Goal: Information Seeking & Learning: Learn about a topic

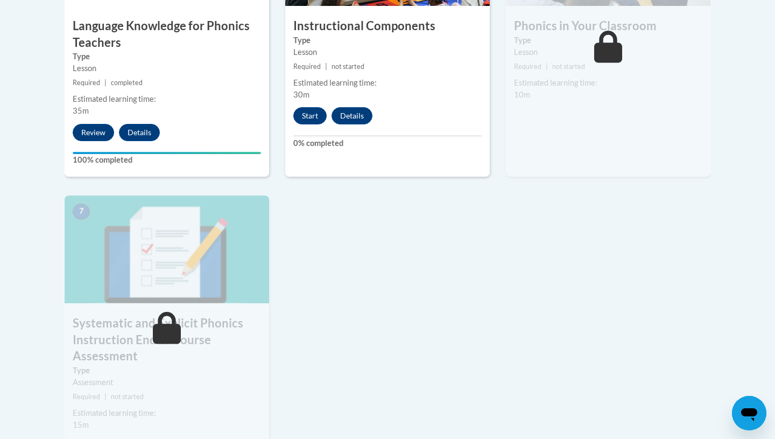
scroll to position [736, 0]
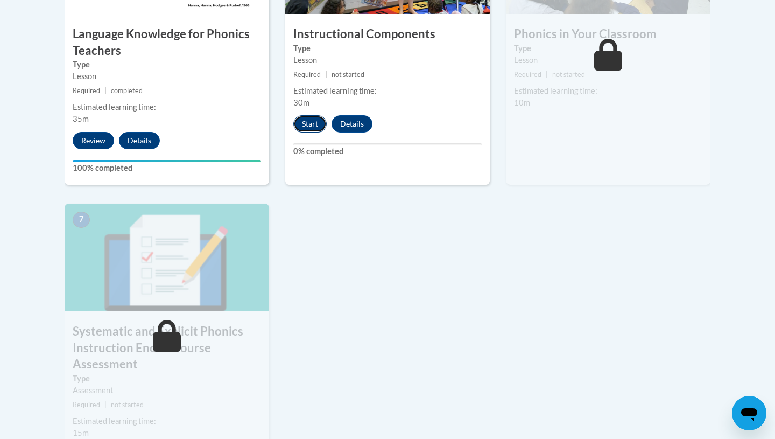
click at [319, 118] on button "Start" at bounding box center [309, 123] width 33 height 17
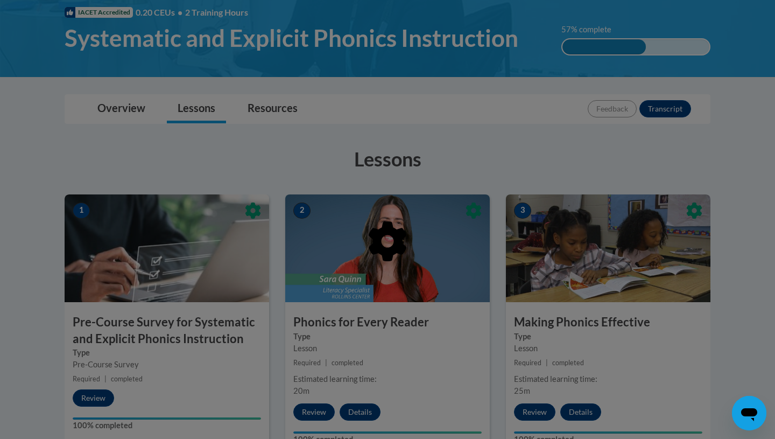
scroll to position [336, 0]
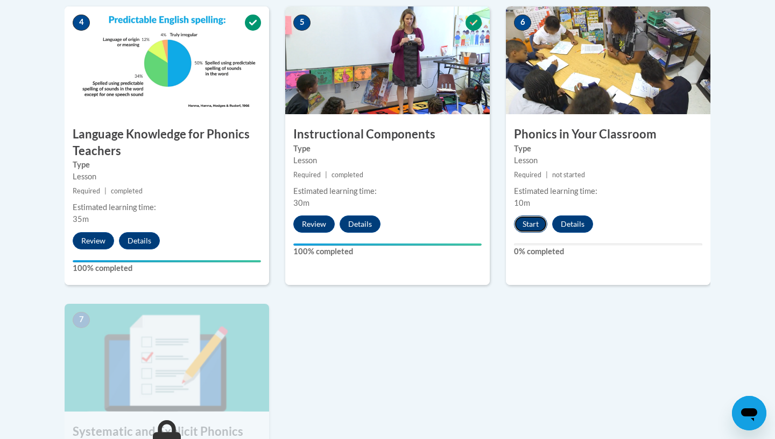
click at [534, 224] on button "Start" at bounding box center [530, 223] width 33 height 17
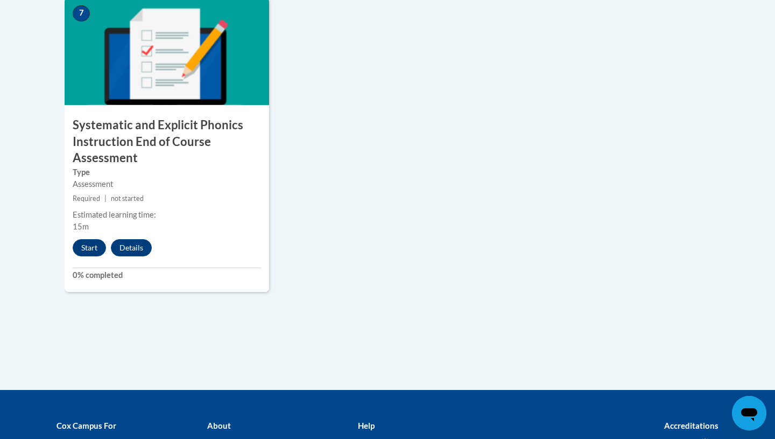
scroll to position [961, 0]
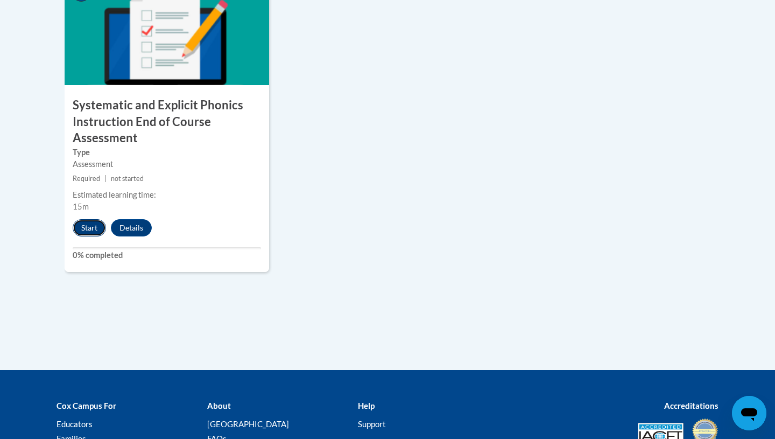
click at [85, 225] on button "Start" at bounding box center [89, 227] width 33 height 17
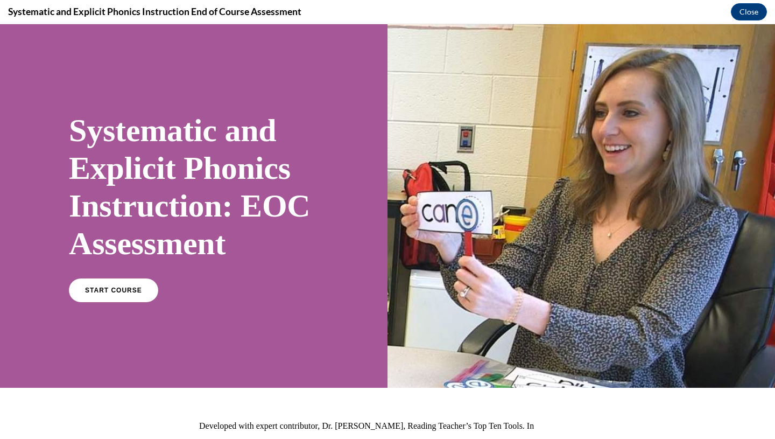
scroll to position [0, 0]
click at [98, 278] on div "START COURSE" at bounding box center [194, 294] width 250 height 33
click at [128, 294] on link "START COURSE" at bounding box center [114, 290] width 94 height 25
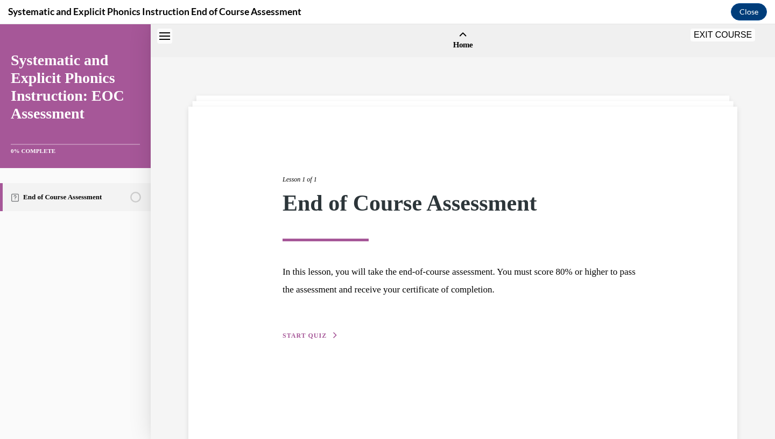
scroll to position [33, 0]
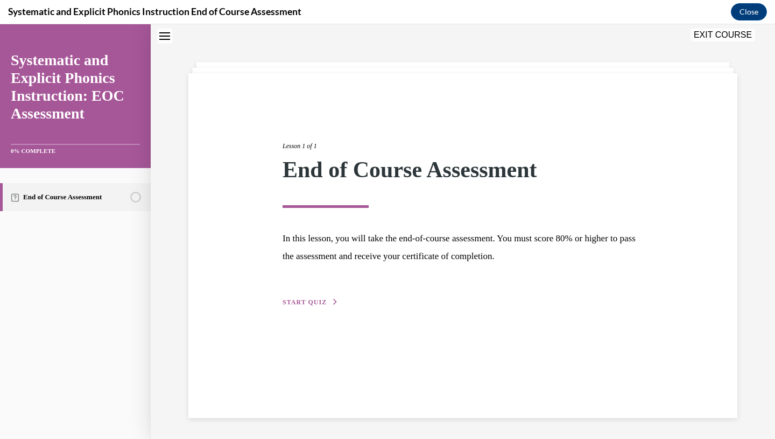
click at [307, 300] on span "START QUIZ" at bounding box center [304, 302] width 44 height 8
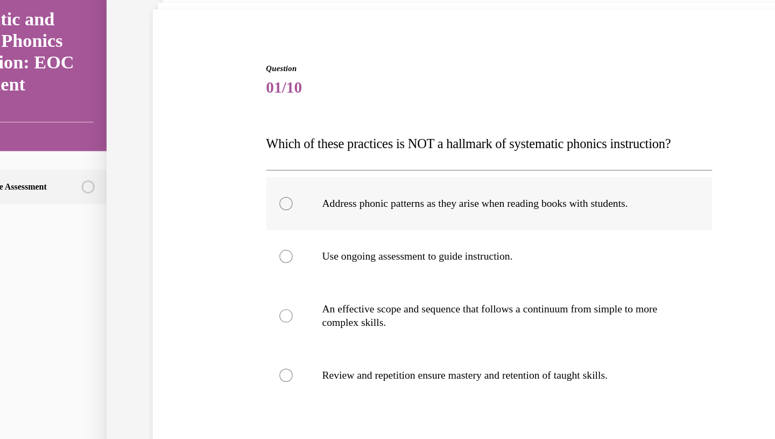
scroll to position [94, 0]
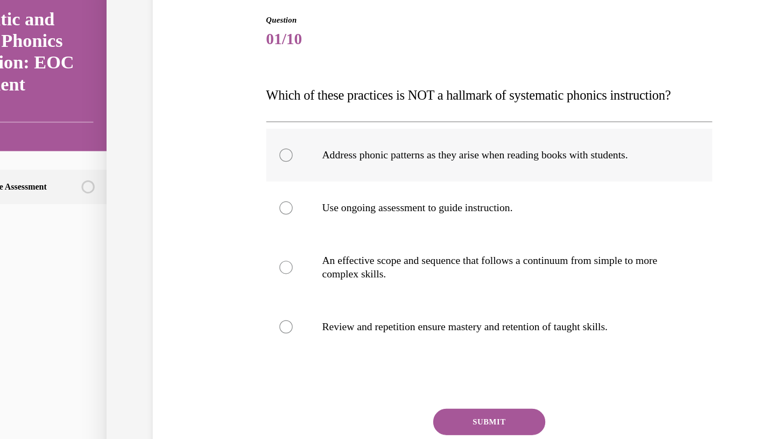
click at [323, 128] on div at bounding box center [385, 122] width 364 height 43
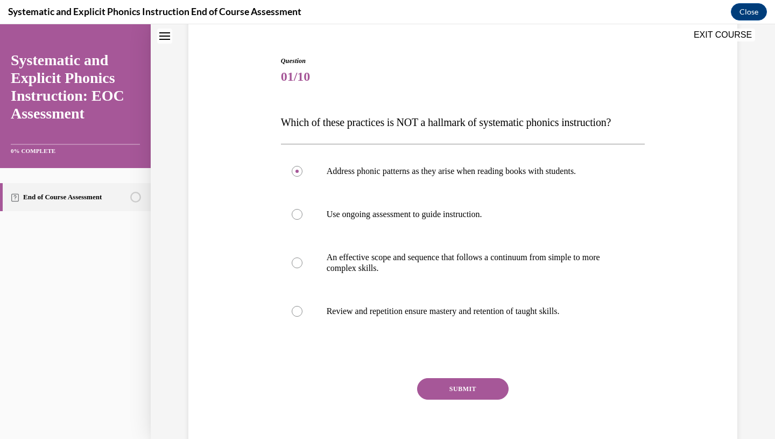
click at [448, 393] on button "SUBMIT" at bounding box center [462, 389] width 91 height 22
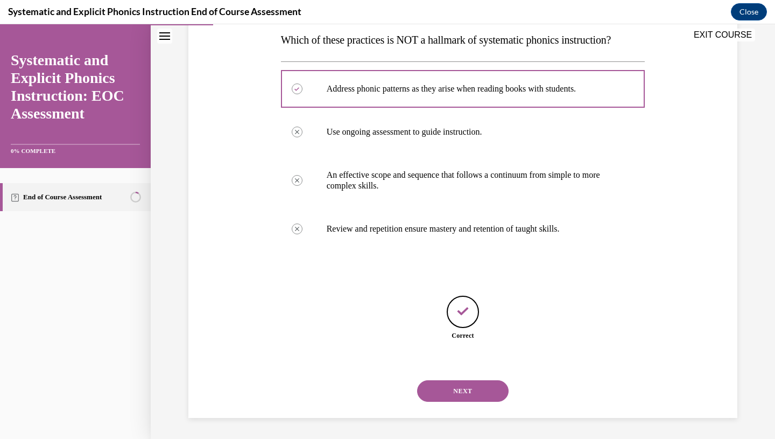
scroll to position [176, 0]
click at [434, 394] on button "NEXT" at bounding box center [462, 390] width 91 height 22
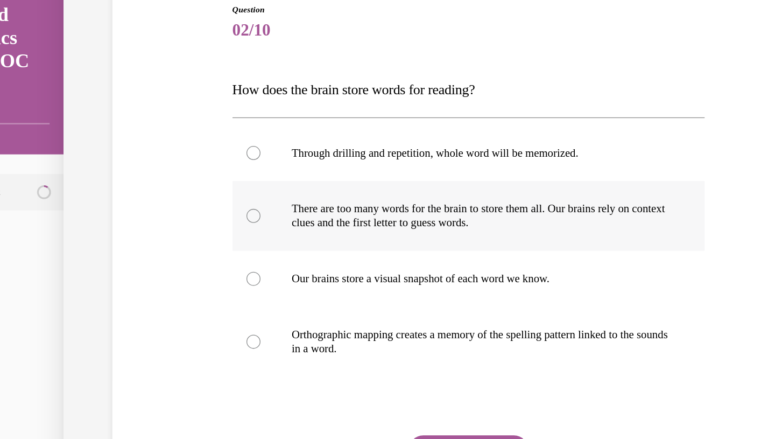
scroll to position [107, 0]
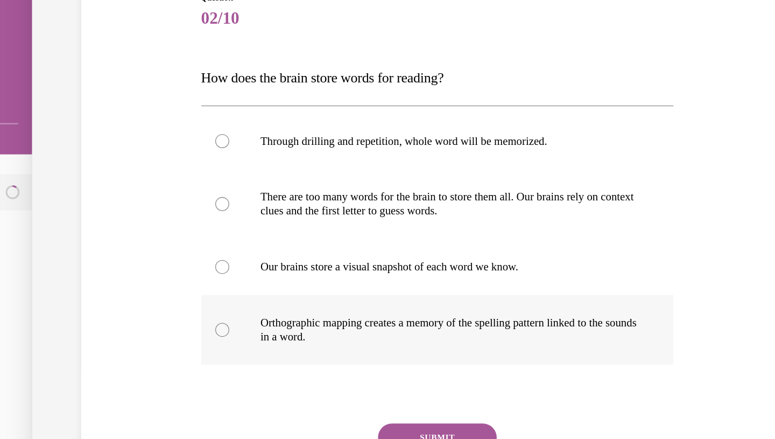
click at [225, 246] on p "Orthographic mapping creates a memory of the spelling pattern linked to the sou…" at bounding box center [310, 247] width 292 height 22
click at [274, 330] on button "SUBMIT" at bounding box center [299, 330] width 91 height 22
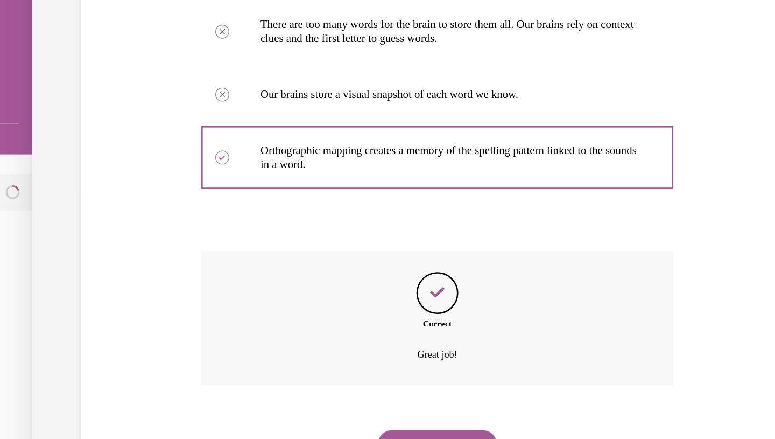
scroll to position [241, 0]
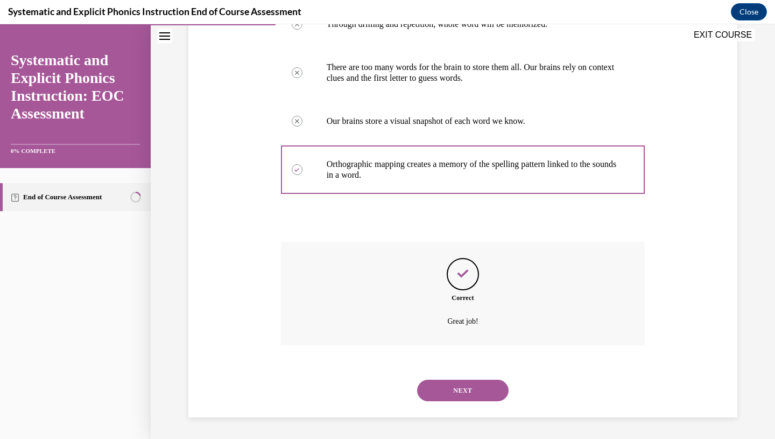
click at [445, 385] on button "NEXT" at bounding box center [462, 390] width 91 height 22
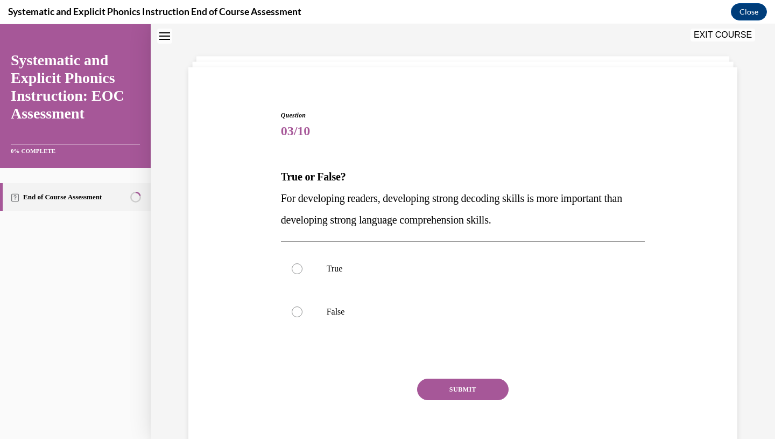
scroll to position [33, 0]
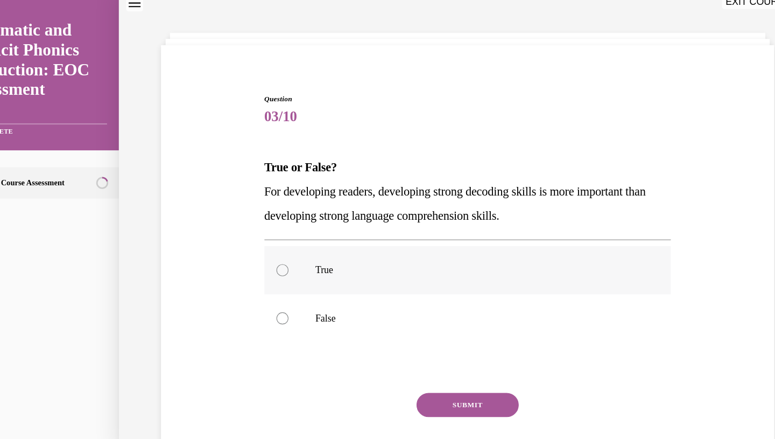
click at [254, 238] on div at bounding box center [414, 241] width 364 height 43
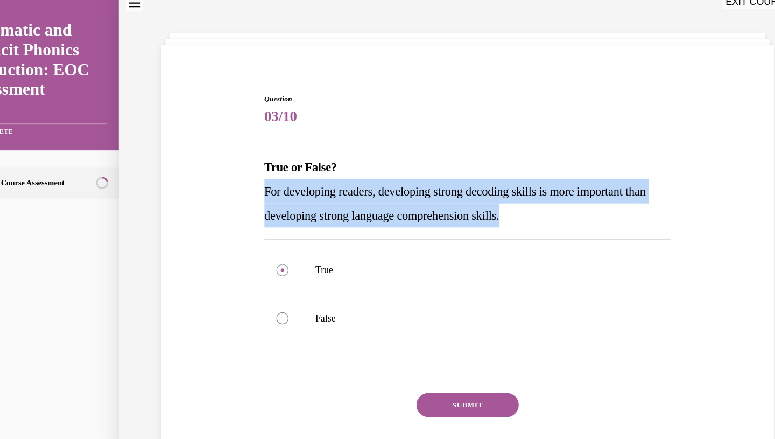
drag, startPoint x: 502, startPoint y: 189, endPoint x: 228, endPoint y: 175, distance: 274.2
click at [228, 175] on div "Question 03/10 True or False? For developing readers, developing strong decodin…" at bounding box center [414, 245] width 554 height 388
copy span "For developing readers, developing strong decoding skills is more important tha…"
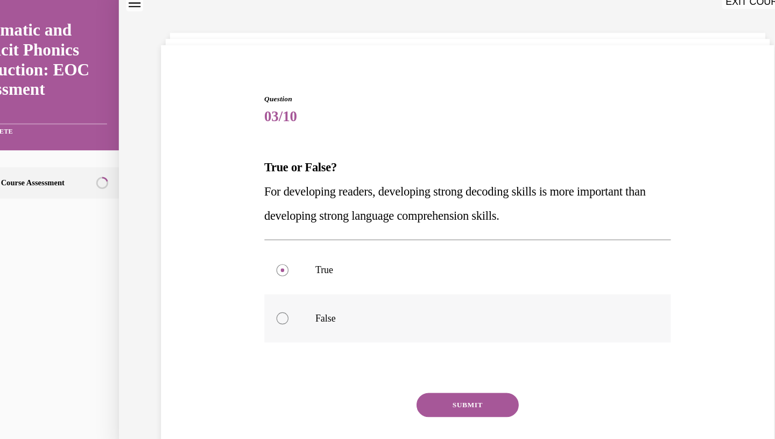
click at [250, 282] on div at bounding box center [248, 284] width 11 height 11
click at [403, 364] on button "SUBMIT" at bounding box center [413, 362] width 91 height 22
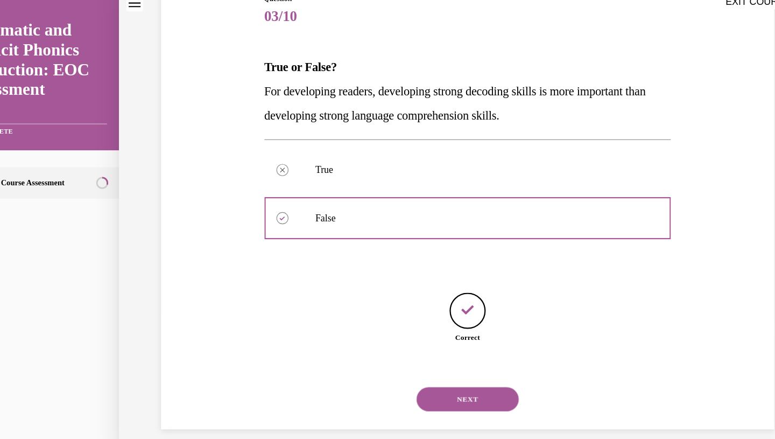
scroll to position [123, 0]
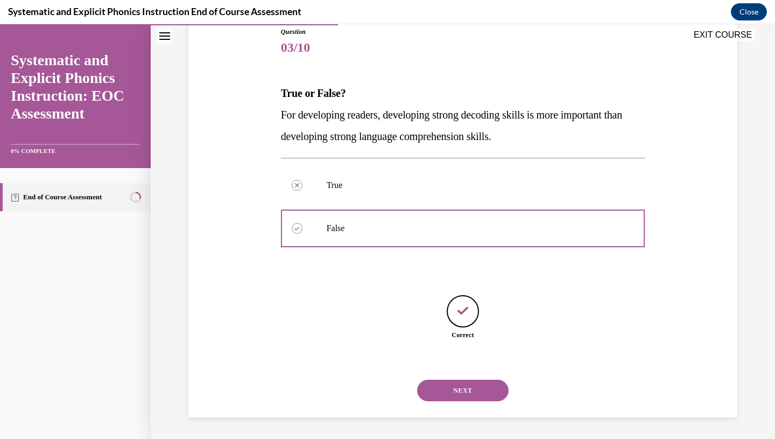
click at [458, 386] on button "NEXT" at bounding box center [462, 390] width 91 height 22
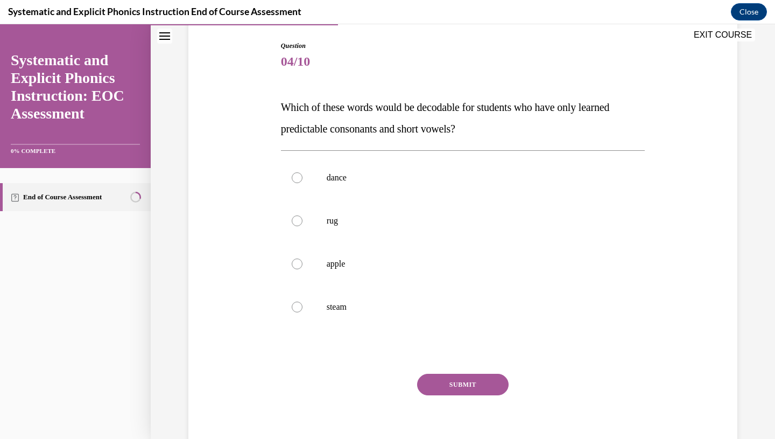
scroll to position [109, 0]
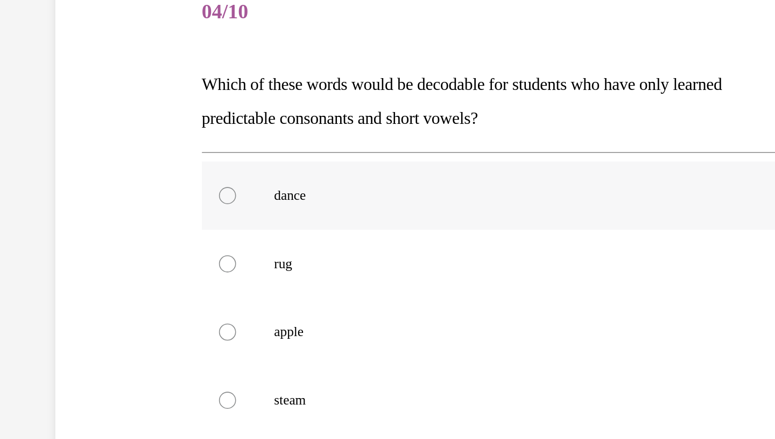
click at [100, 127] on div at bounding box center [220, 106] width 364 height 43
click at [94, 147] on p "rug" at bounding box center [230, 149] width 292 height 11
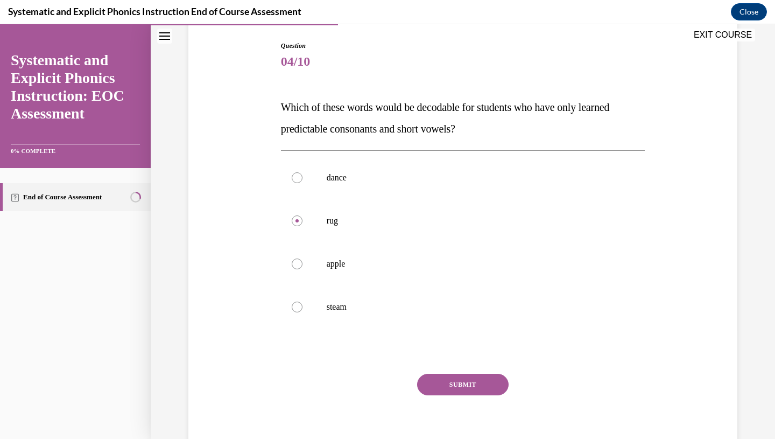
click at [454, 378] on button "SUBMIT" at bounding box center [462, 384] width 91 height 22
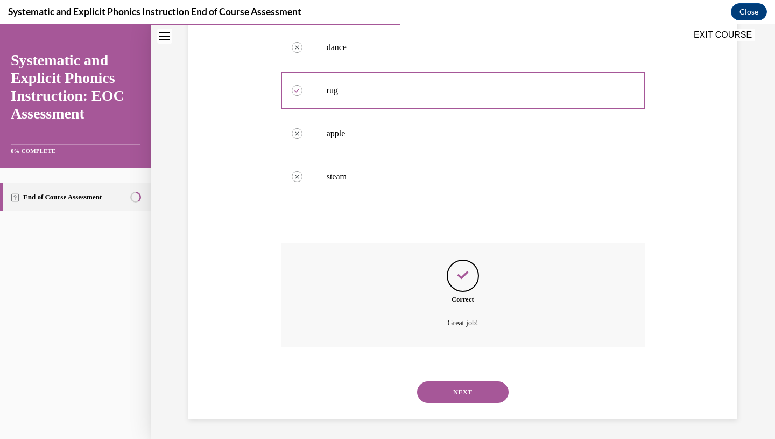
scroll to position [241, 0]
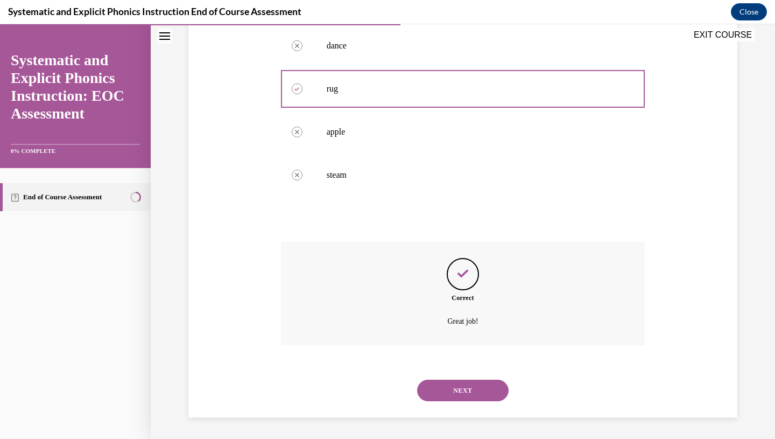
click at [456, 392] on button "NEXT" at bounding box center [462, 390] width 91 height 22
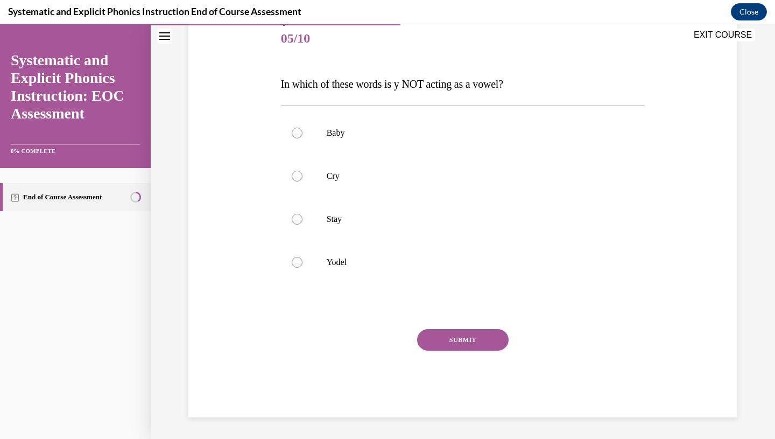
scroll to position [119, 0]
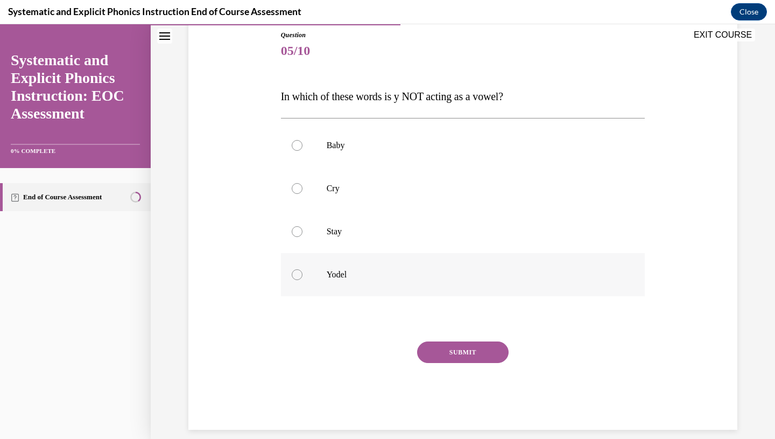
click at [333, 281] on div at bounding box center [463, 274] width 364 height 43
click at [335, 229] on p "Stay" at bounding box center [473, 231] width 292 height 11
click at [335, 171] on div at bounding box center [463, 188] width 364 height 43
click at [336, 143] on p "Baby" at bounding box center [473, 145] width 292 height 11
click at [365, 267] on div at bounding box center [463, 274] width 364 height 43
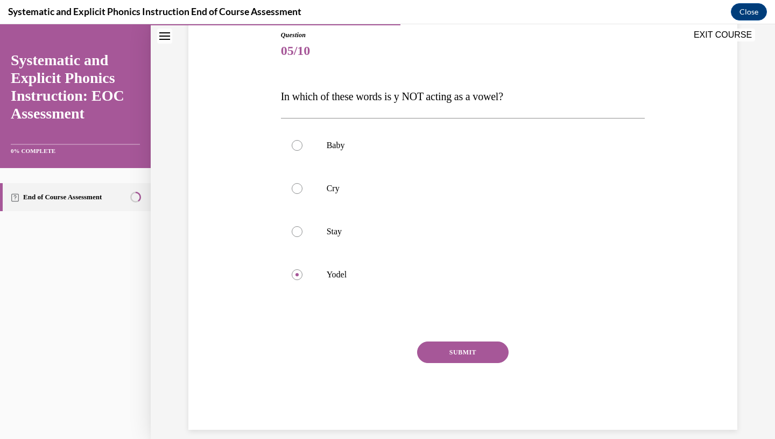
click at [450, 355] on button "SUBMIT" at bounding box center [462, 352] width 91 height 22
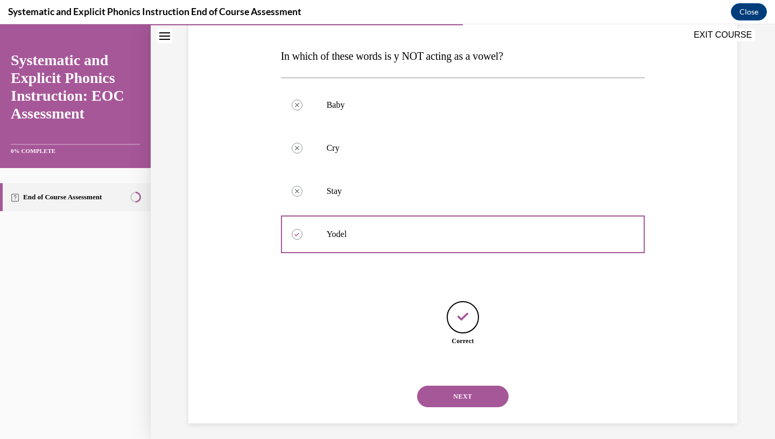
scroll to position [166, 0]
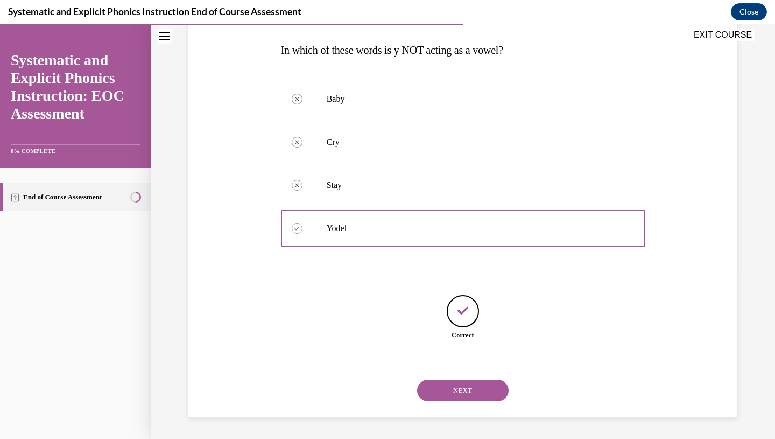
click at [448, 393] on button "NEXT" at bounding box center [462, 390] width 91 height 22
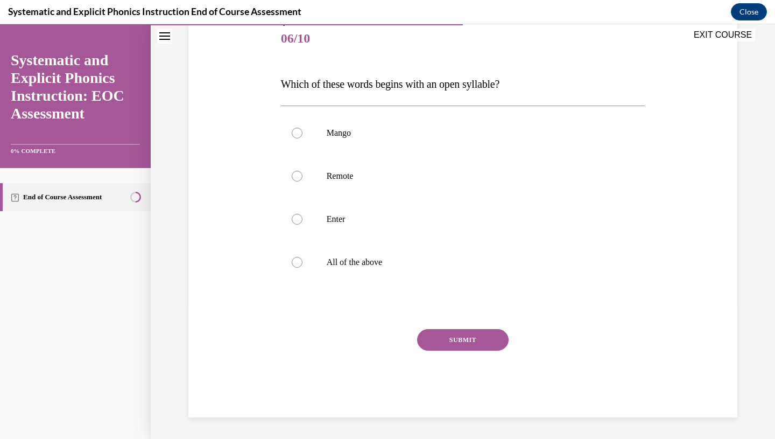
scroll to position [119, 0]
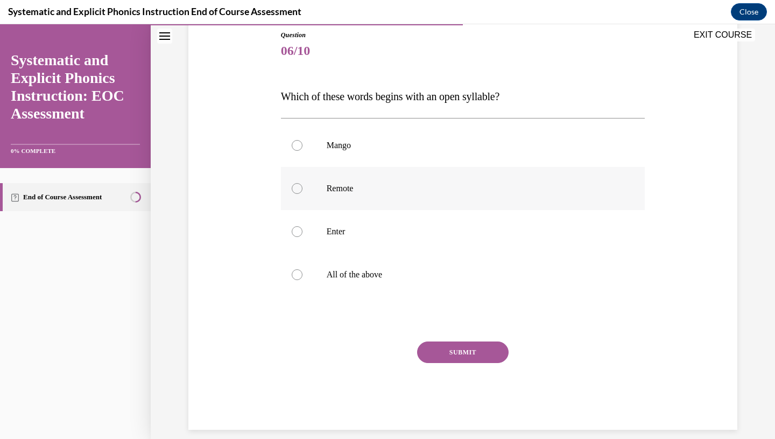
click at [346, 197] on div at bounding box center [463, 188] width 364 height 43
click at [449, 354] on button "SUBMIT" at bounding box center [462, 352] width 91 height 22
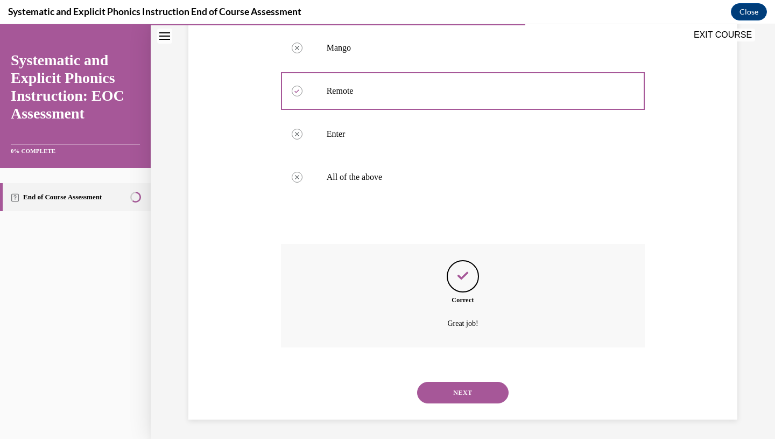
scroll to position [219, 0]
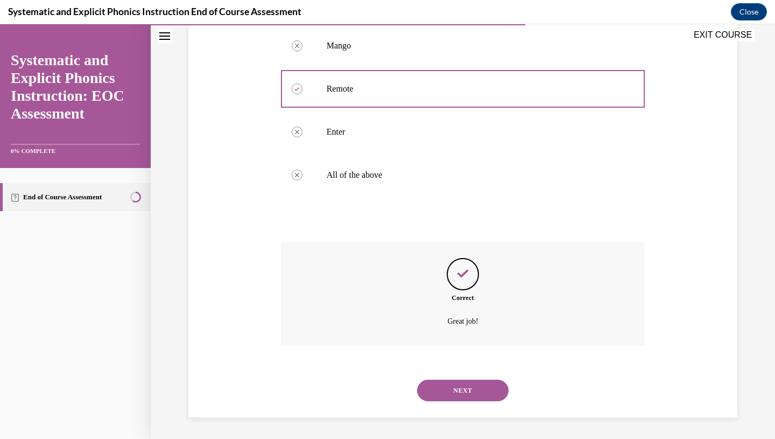
click at [444, 391] on button "NEXT" at bounding box center [462, 390] width 91 height 22
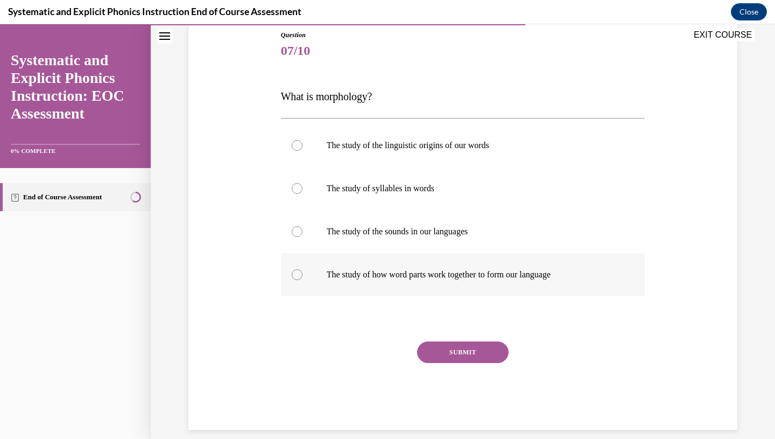
click at [345, 281] on div at bounding box center [463, 274] width 364 height 43
click at [434, 350] on button "SUBMIT" at bounding box center [462, 352] width 91 height 22
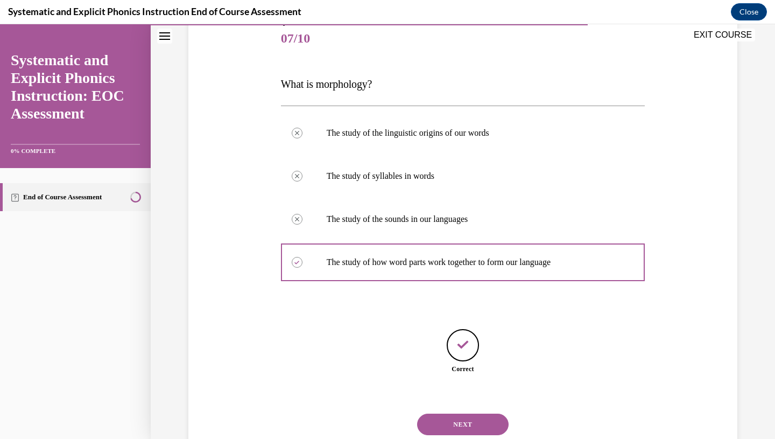
scroll to position [166, 0]
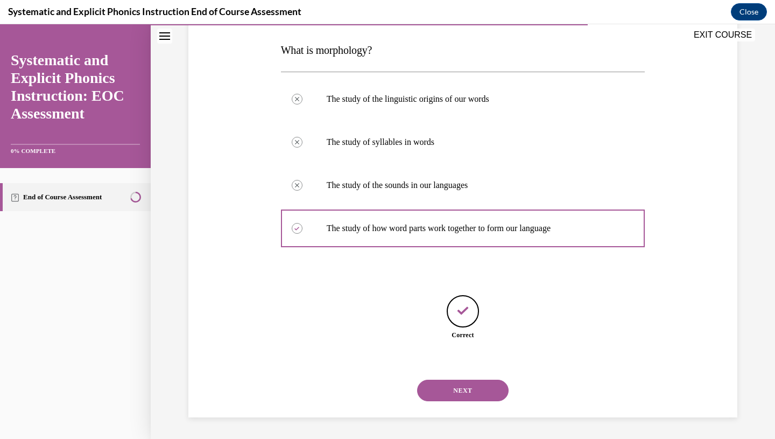
click at [444, 394] on button "NEXT" at bounding box center [462, 390] width 91 height 22
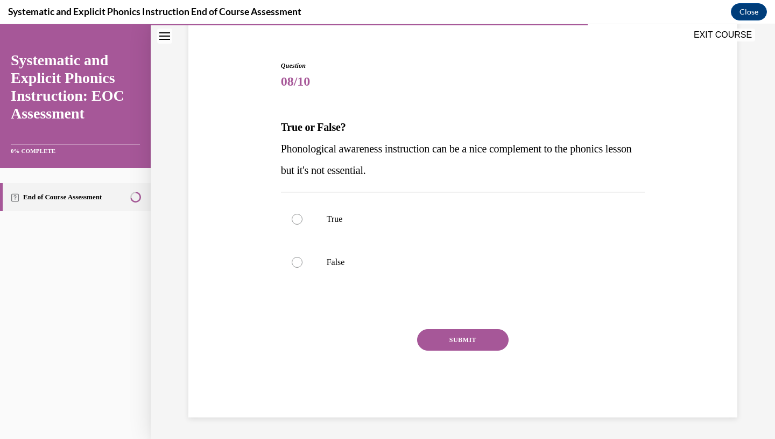
scroll to position [33, 0]
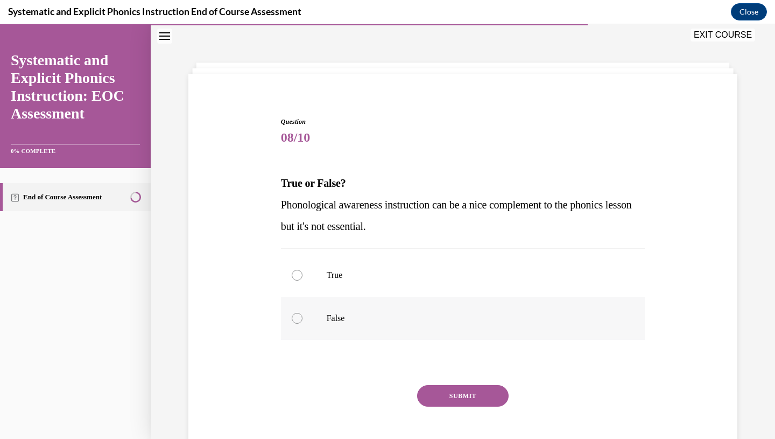
click at [337, 314] on p "False" at bounding box center [473, 318] width 292 height 11
click at [429, 398] on button "SUBMIT" at bounding box center [462, 396] width 91 height 22
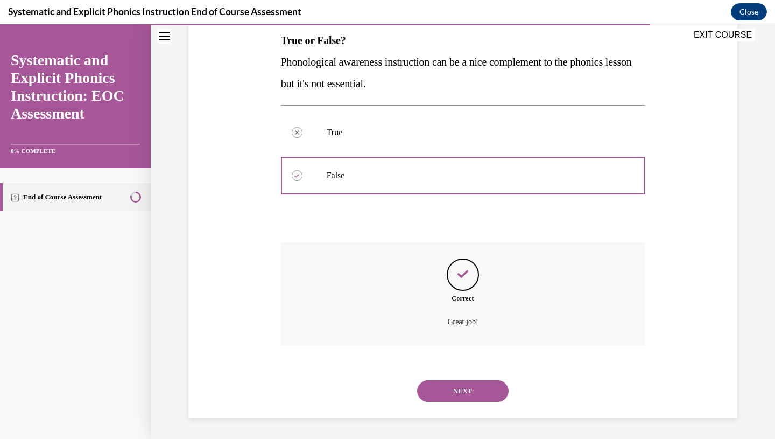
scroll to position [176, 0]
click at [457, 390] on button "NEXT" at bounding box center [462, 390] width 91 height 22
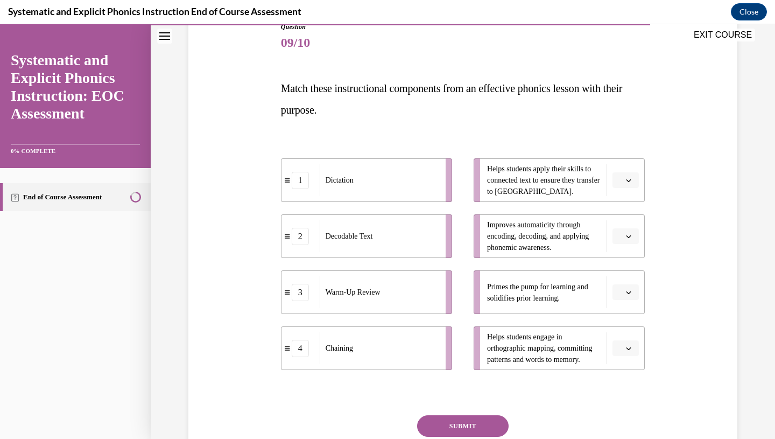
scroll to position [130, 0]
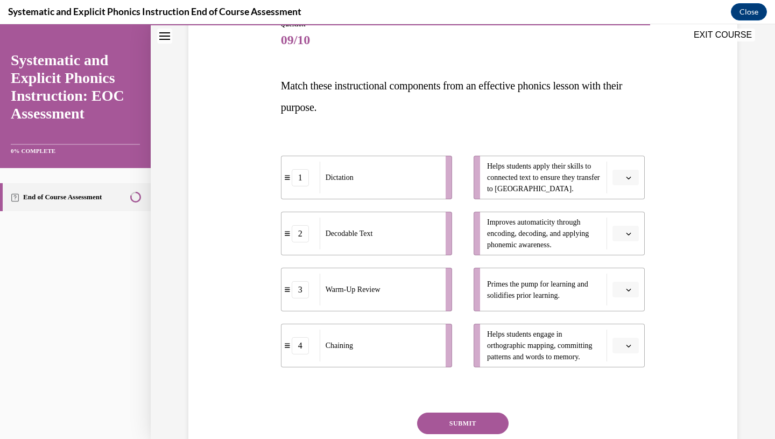
click at [623, 288] on span "Please select an option" at bounding box center [621, 289] width 4 height 11
click at [624, 378] on div "3" at bounding box center [624, 378] width 27 height 22
click at [620, 175] on span "Please select an option" at bounding box center [621, 177] width 4 height 11
click at [623, 241] on span "2" at bounding box center [621, 244] width 4 height 9
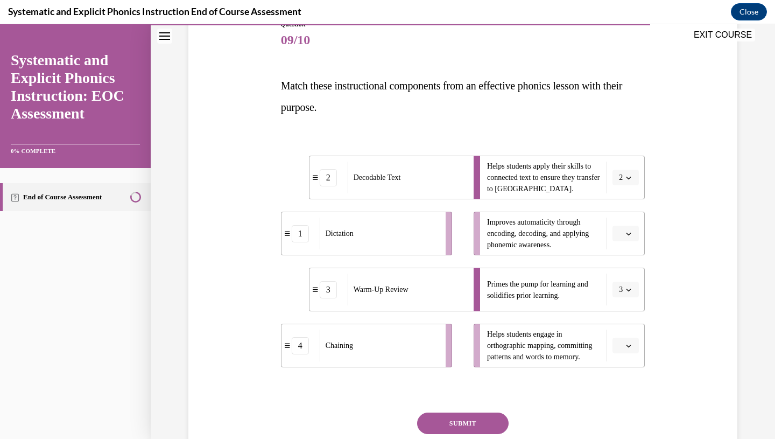
click at [627, 340] on button "button" at bounding box center [625, 345] width 26 height 16
click at [624, 253] on div "1" at bounding box center [624, 257] width 27 height 22
click at [631, 231] on icon "button" at bounding box center [628, 233] width 5 height 5
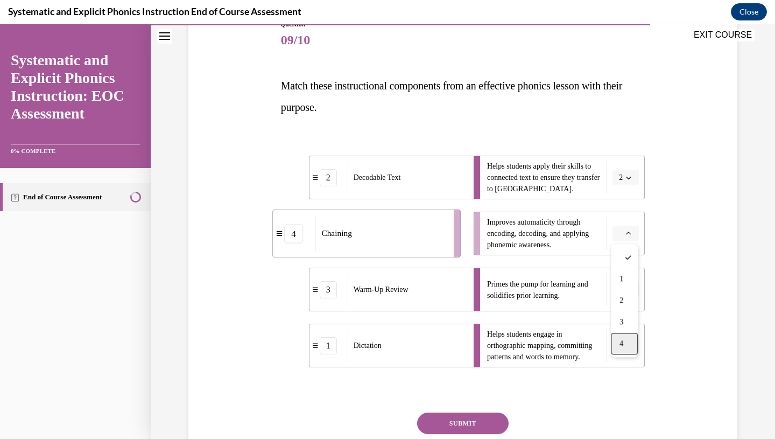
click at [625, 346] on div "4" at bounding box center [624, 344] width 27 height 22
click at [478, 417] on button "SUBMIT" at bounding box center [462, 423] width 91 height 22
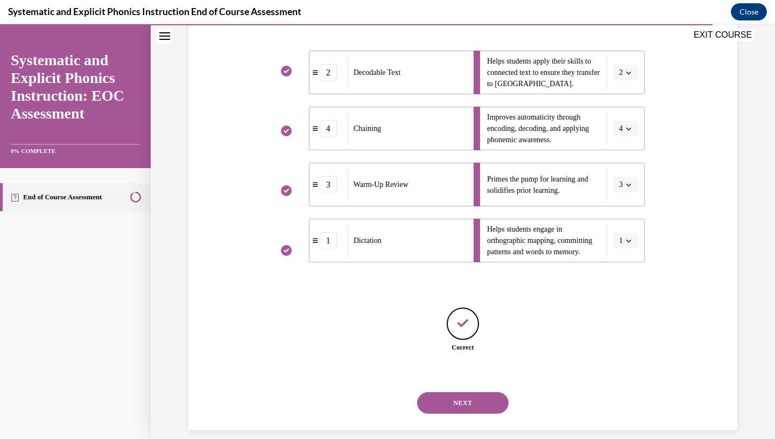
scroll to position [247, 0]
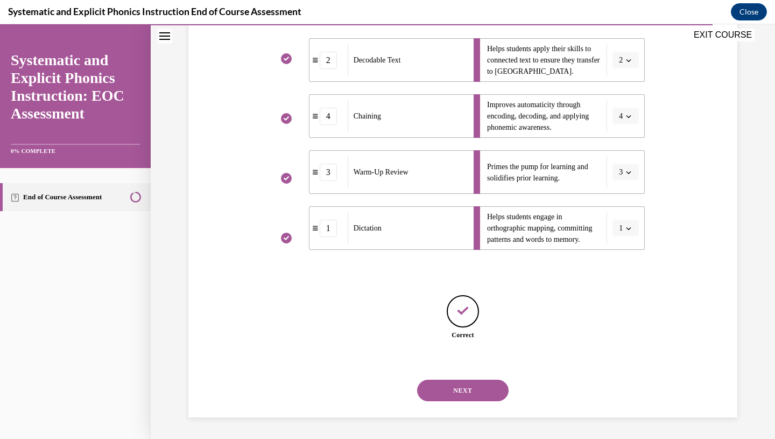
click at [482, 387] on button "NEXT" at bounding box center [462, 390] width 91 height 22
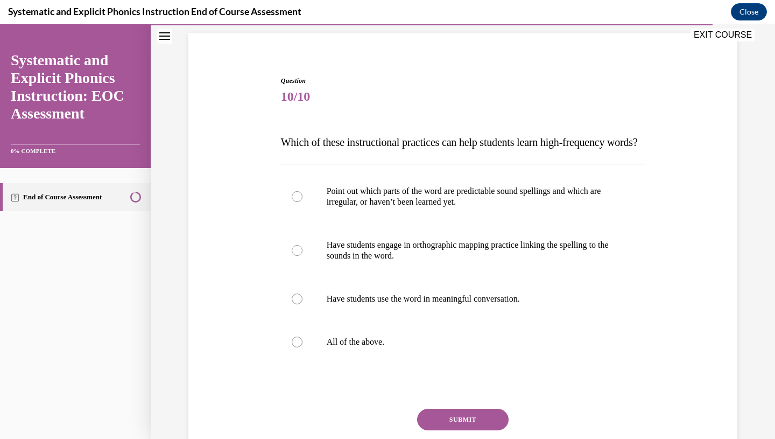
scroll to position [78, 0]
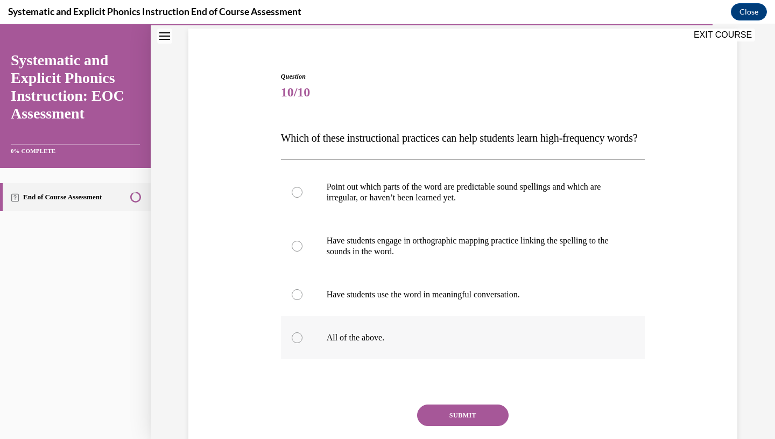
click at [406, 359] on div at bounding box center [463, 337] width 364 height 43
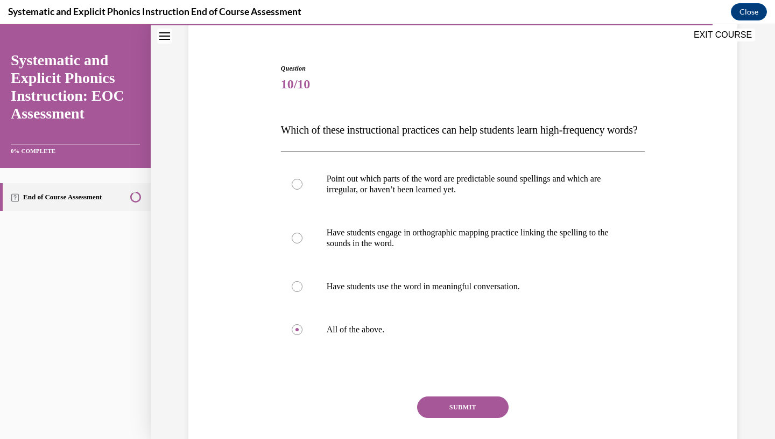
click at [434, 418] on button "SUBMIT" at bounding box center [462, 407] width 91 height 22
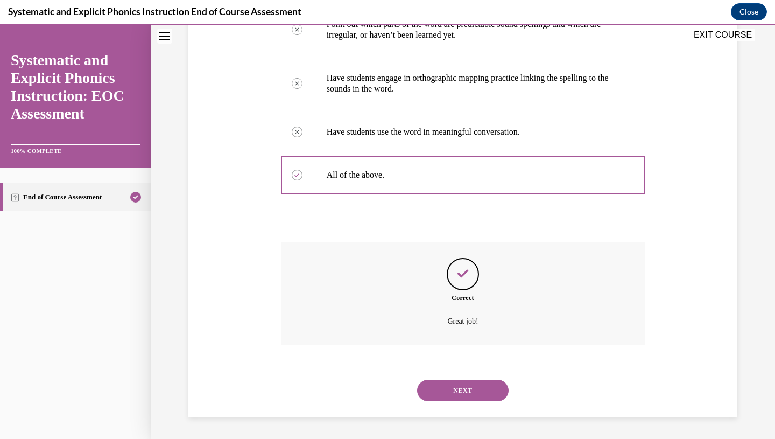
click at [450, 393] on button "NEXT" at bounding box center [462, 390] width 91 height 22
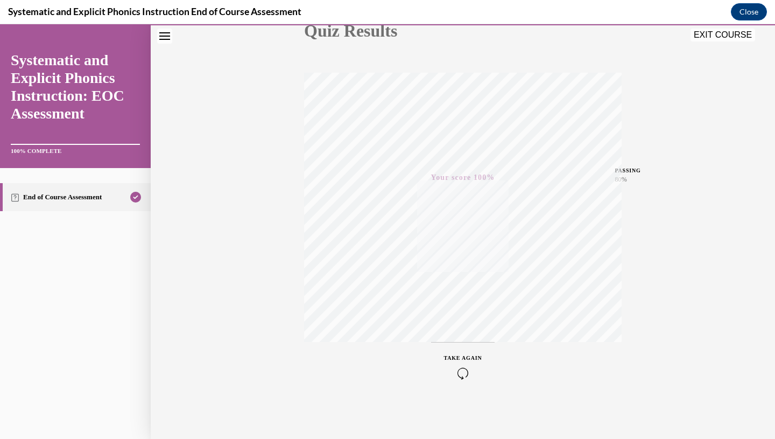
scroll to position [17, 0]
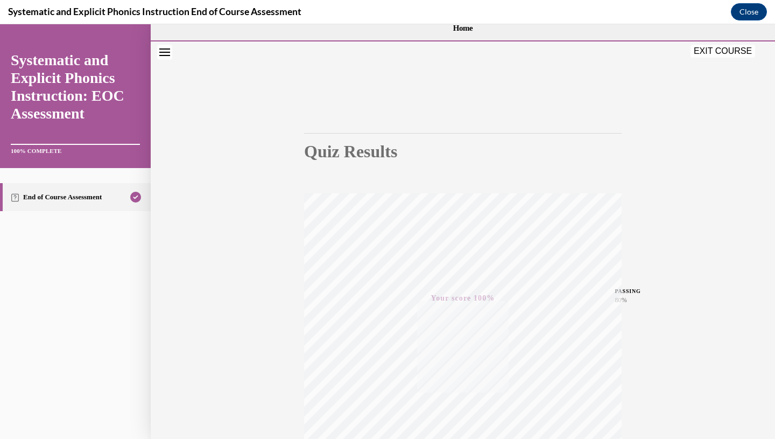
click at [713, 50] on button "EXIT COURSE" at bounding box center [722, 51] width 65 height 13
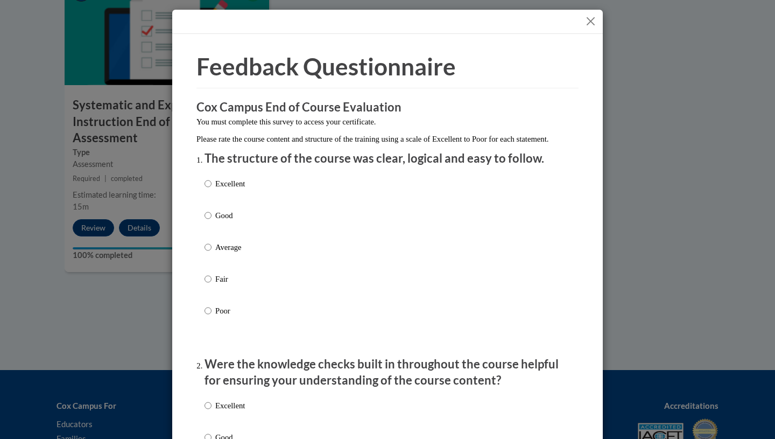
click at [587, 20] on button "Close" at bounding box center [590, 21] width 13 height 13
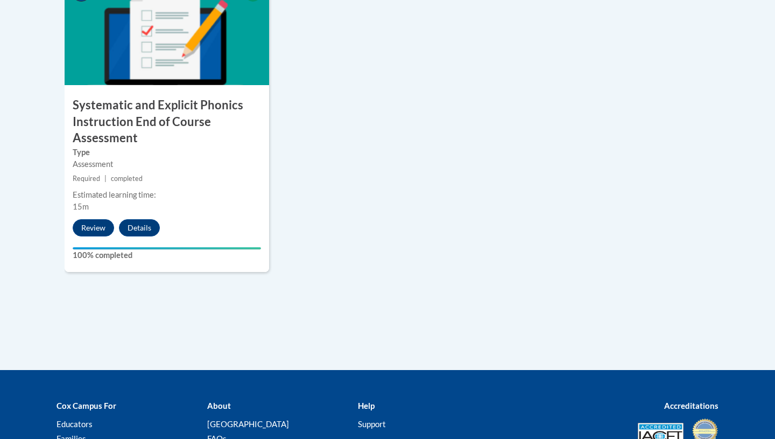
scroll to position [0, 0]
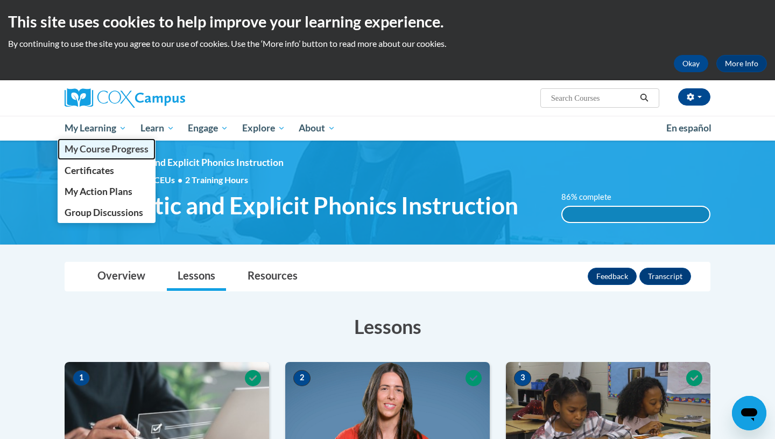
click at [111, 147] on span "My Course Progress" at bounding box center [107, 148] width 84 height 11
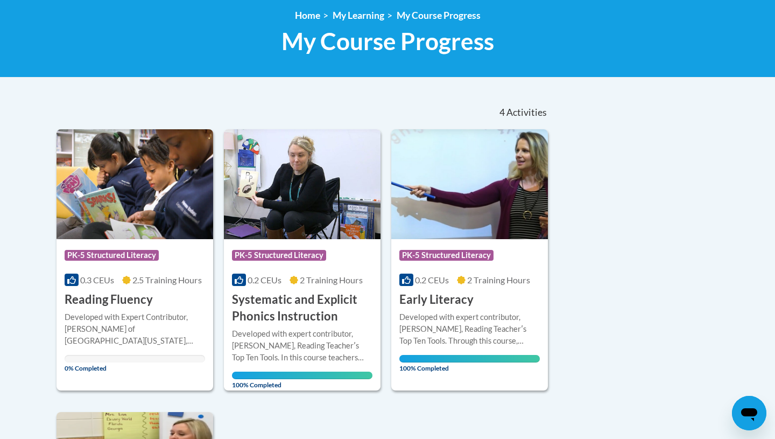
scroll to position [88, 0]
